Goal: Task Accomplishment & Management: Complete application form

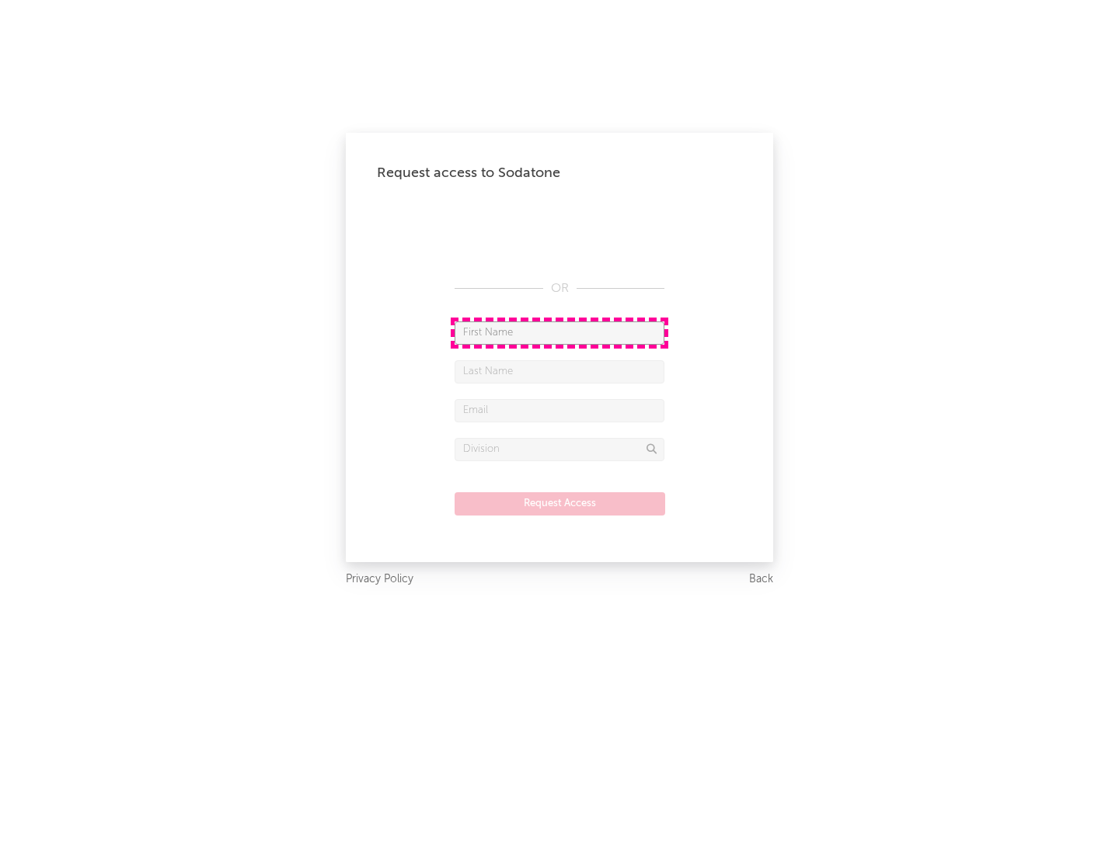
click at [559, 332] on input "text" at bounding box center [559, 333] width 210 height 23
type input "[PERSON_NAME]"
click at [559, 371] on input "text" at bounding box center [559, 371] width 210 height 23
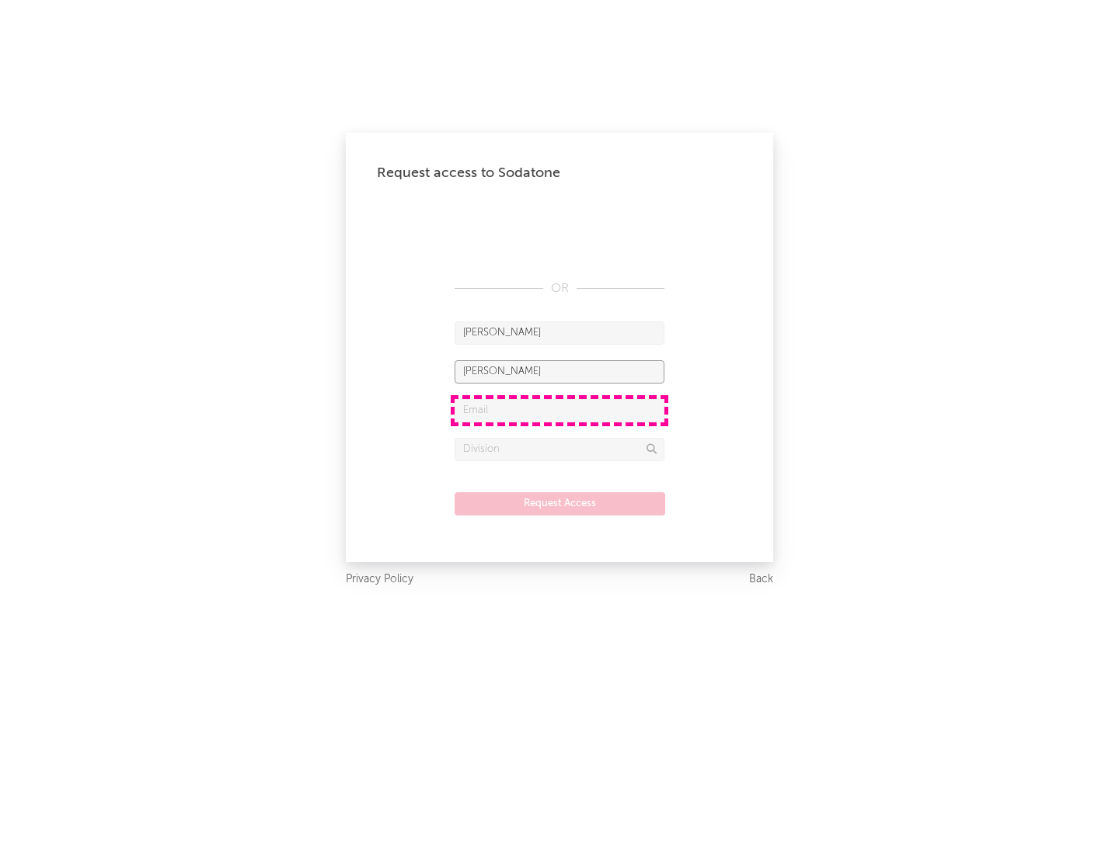
type input "[PERSON_NAME]"
click at [559, 410] on input "text" at bounding box center [559, 410] width 210 height 23
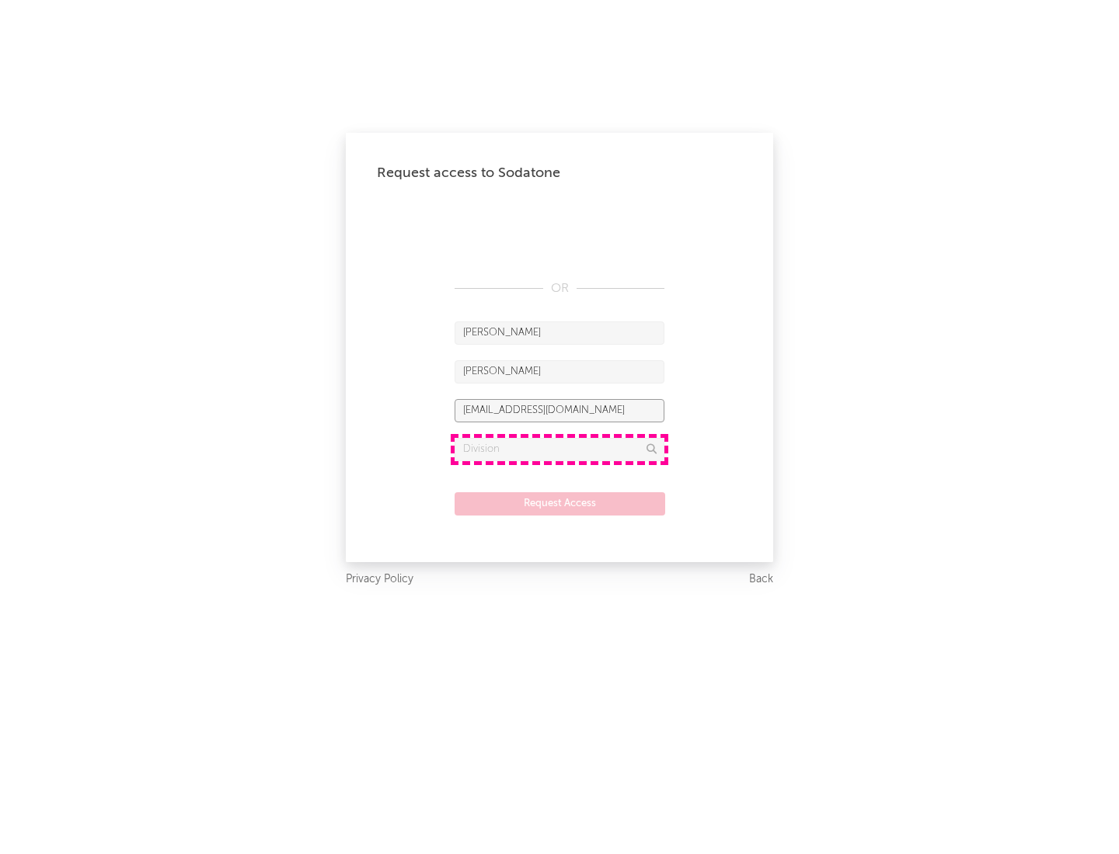
type input "[EMAIL_ADDRESS][DOMAIN_NAME]"
click at [559, 449] on input "text" at bounding box center [559, 449] width 210 height 23
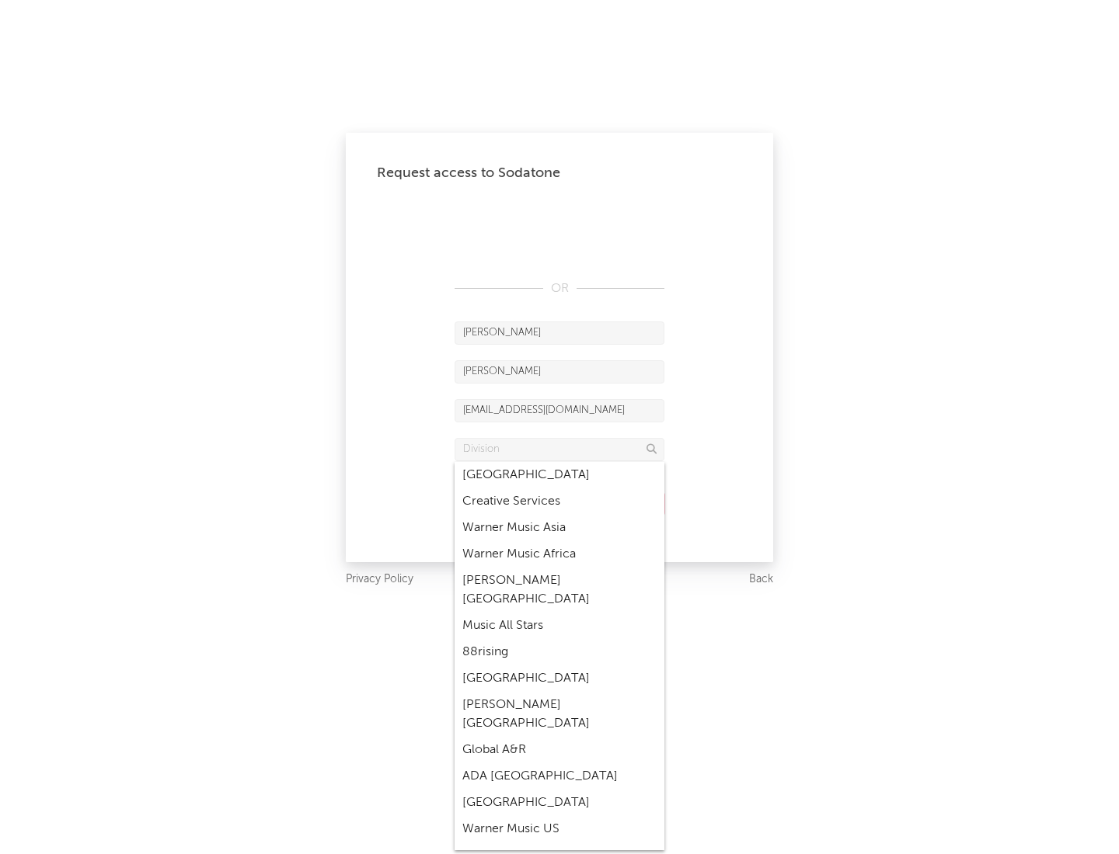
click at [559, 613] on div "Music All Stars" at bounding box center [559, 626] width 210 height 26
type input "Music All Stars"
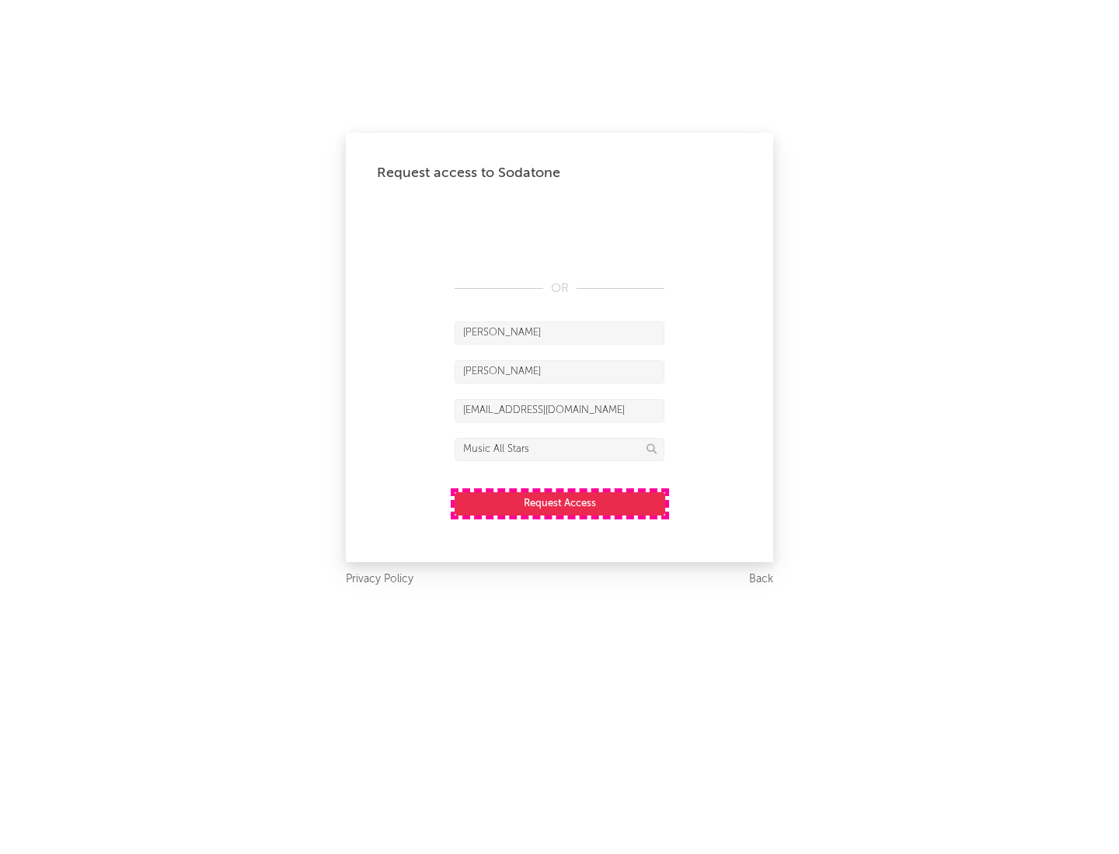
click at [559, 503] on button "Request Access" at bounding box center [559, 503] width 211 height 23
